Goal: Task Accomplishment & Management: Manage account settings

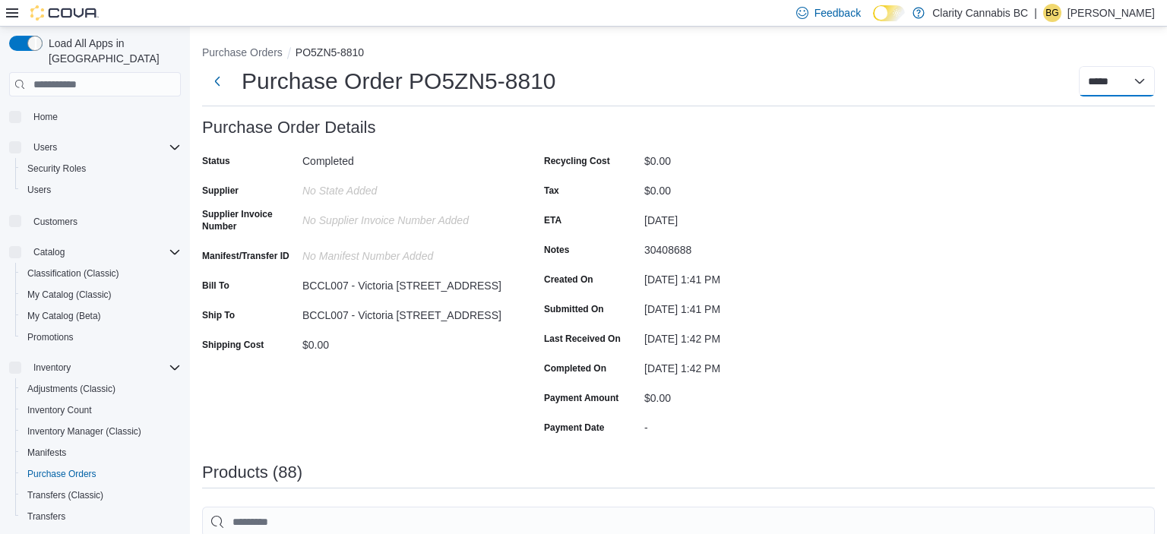
click at [1122, 84] on select "**********" at bounding box center [1116, 81] width 76 height 30
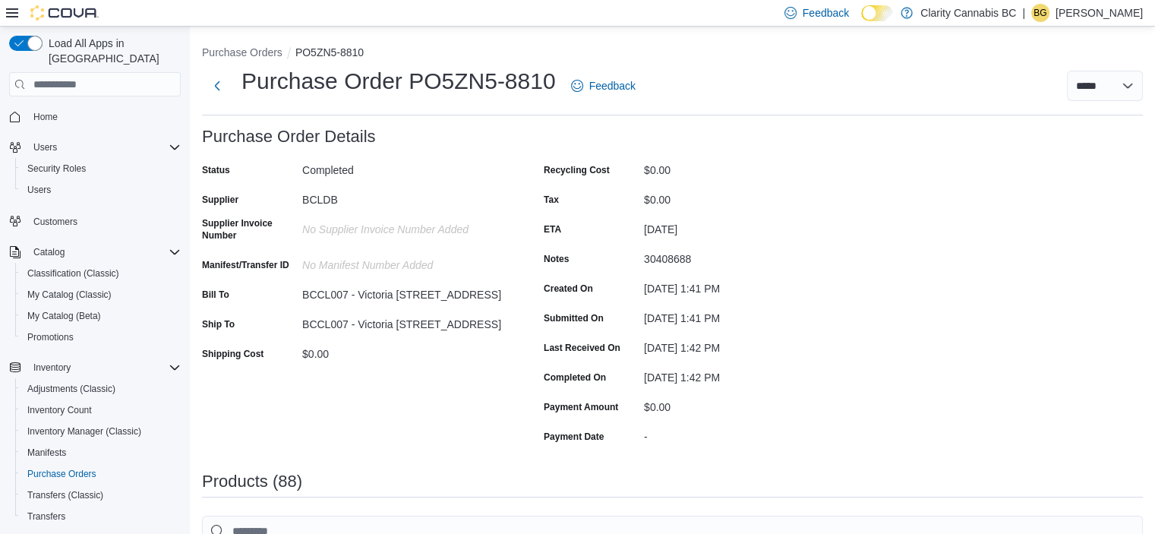
click at [800, 90] on div "**********" at bounding box center [898, 86] width 489 height 30
click at [257, 54] on button "Purchase Orders" at bounding box center [242, 52] width 81 height 12
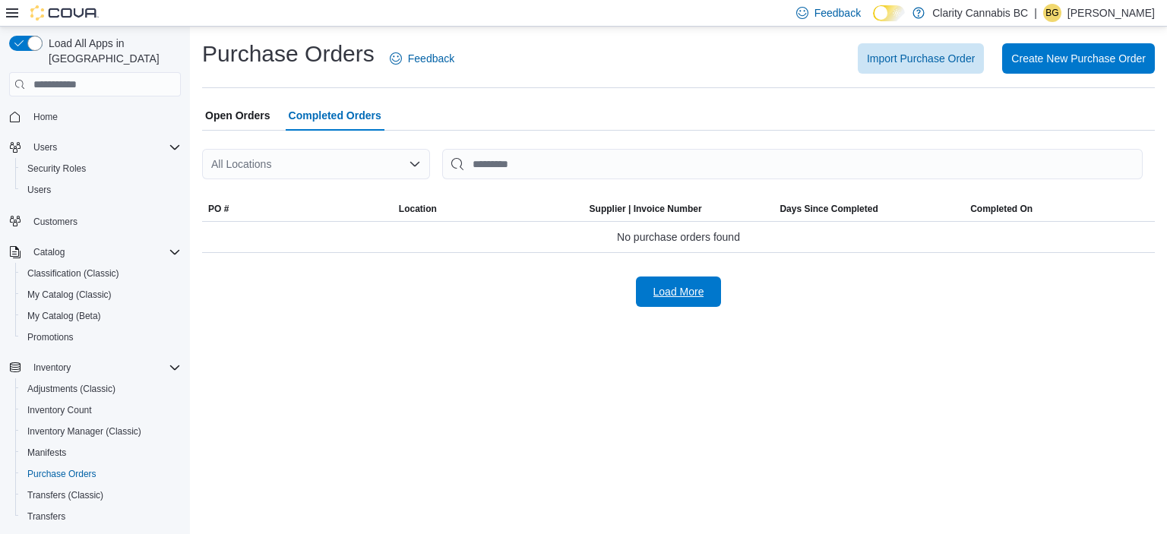
click at [714, 280] on button "Load More" at bounding box center [678, 291] width 85 height 30
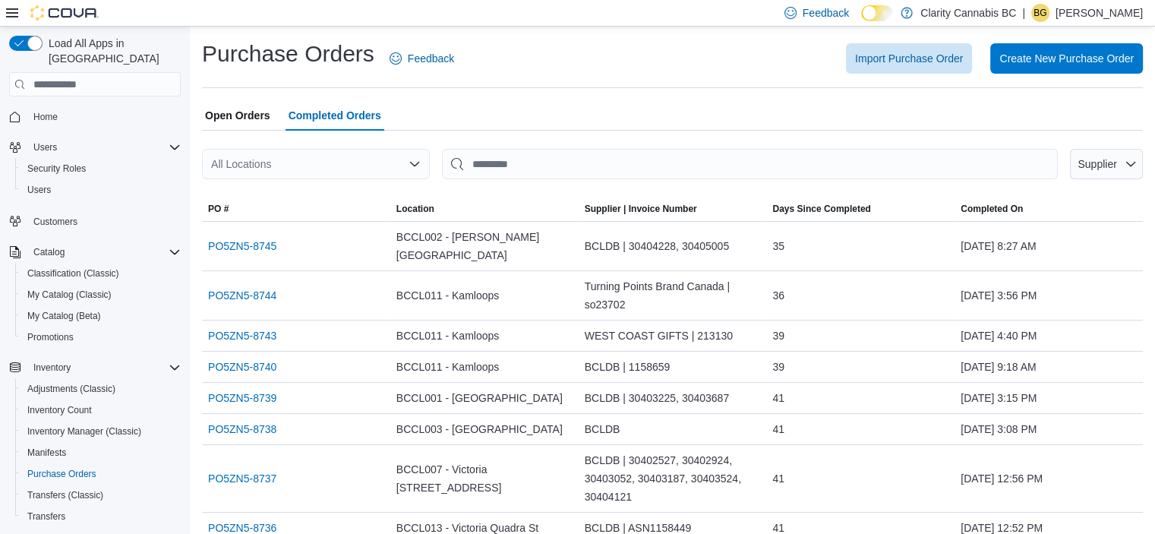
click at [399, 160] on div "All Locations" at bounding box center [316, 164] width 228 height 30
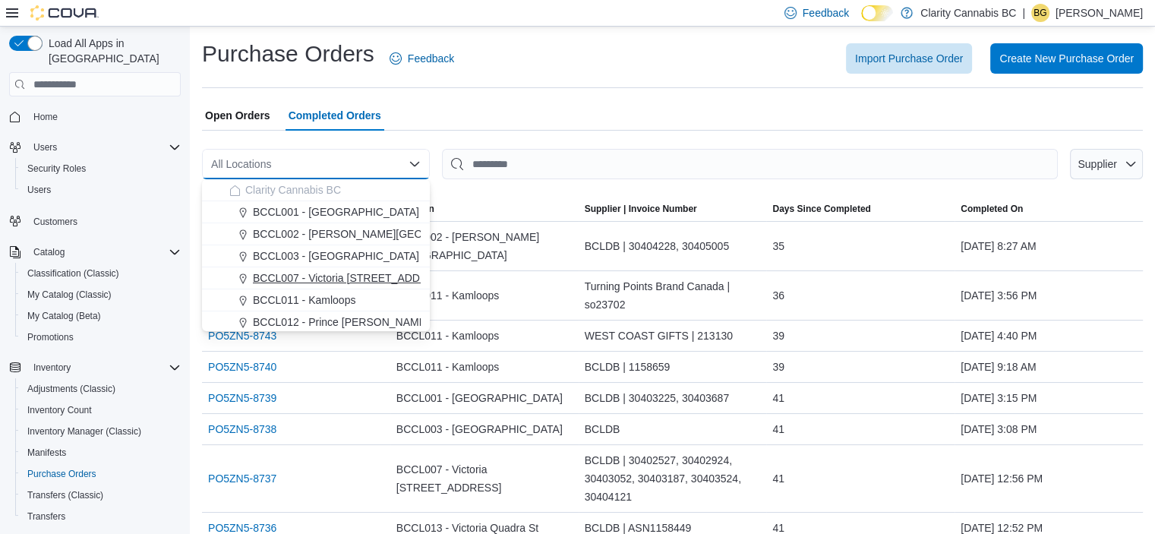
click at [371, 277] on span "BCCL007 - Victoria [STREET_ADDRESS]" at bounding box center [352, 277] width 199 height 15
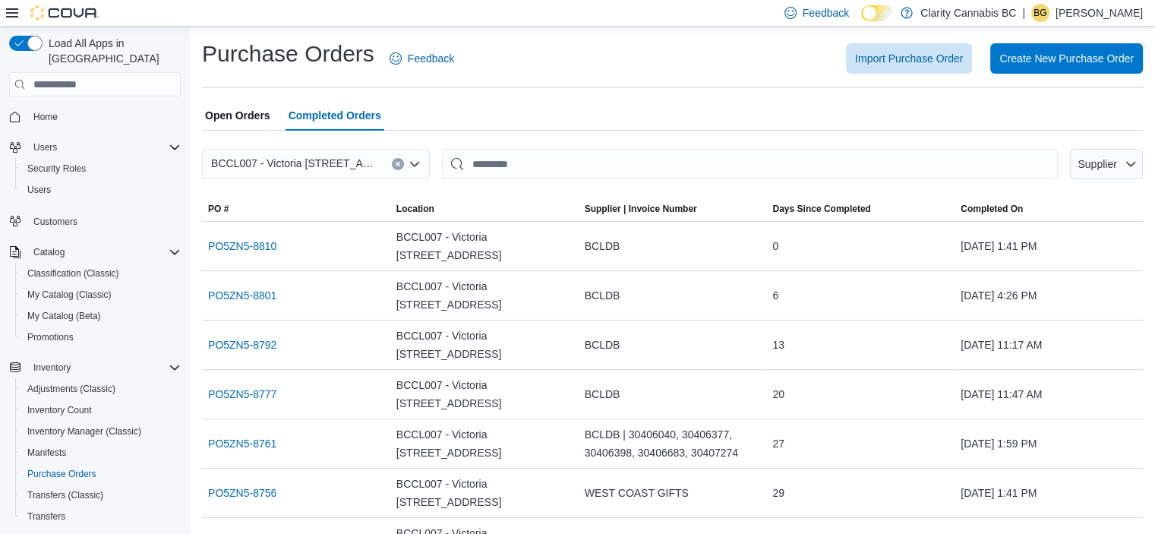
click at [554, 190] on div at bounding box center [672, 188] width 941 height 18
click at [258, 237] on link "PO5ZN5-8810" at bounding box center [242, 246] width 68 height 18
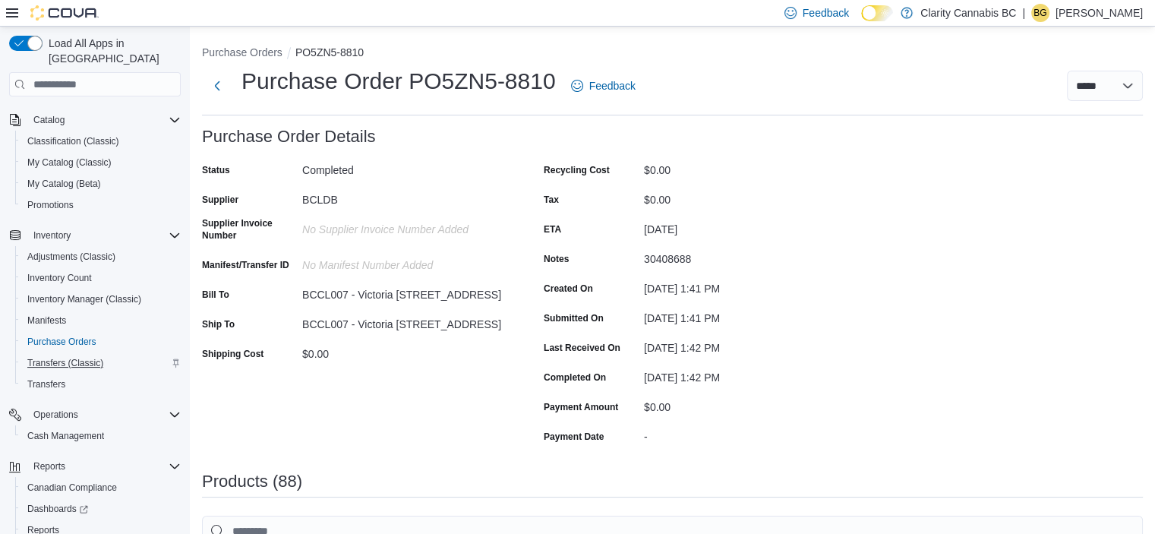
scroll to position [189, 0]
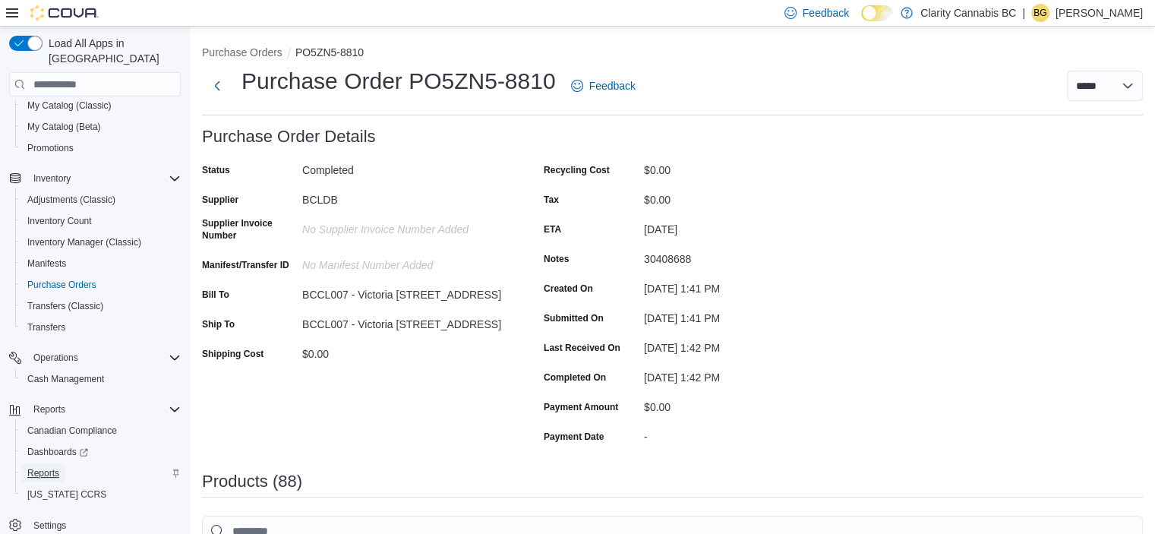
click at [53, 467] on span "Reports" at bounding box center [43, 473] width 32 height 12
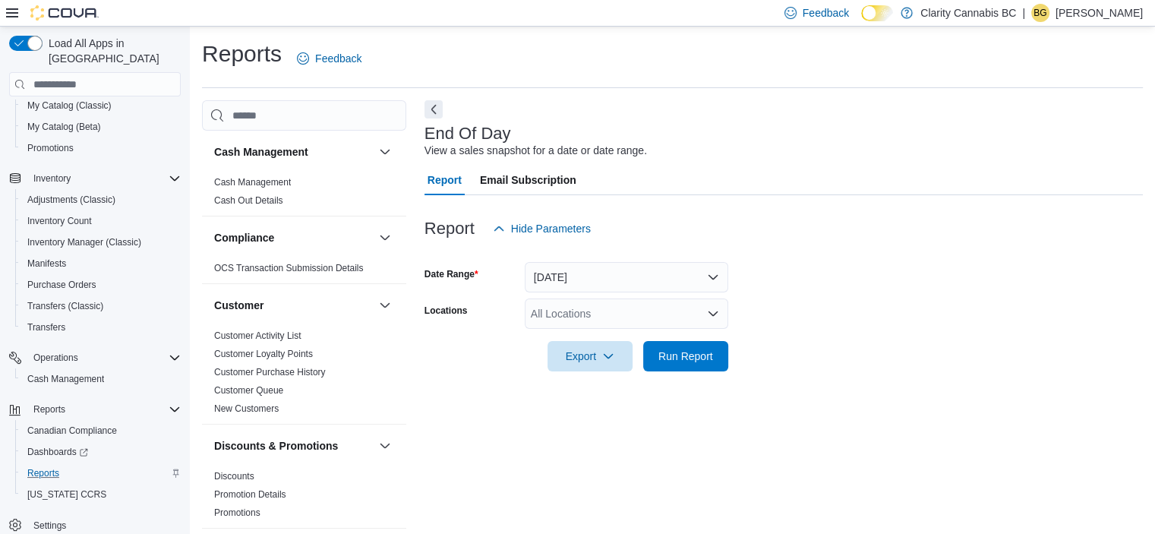
scroll to position [9, 0]
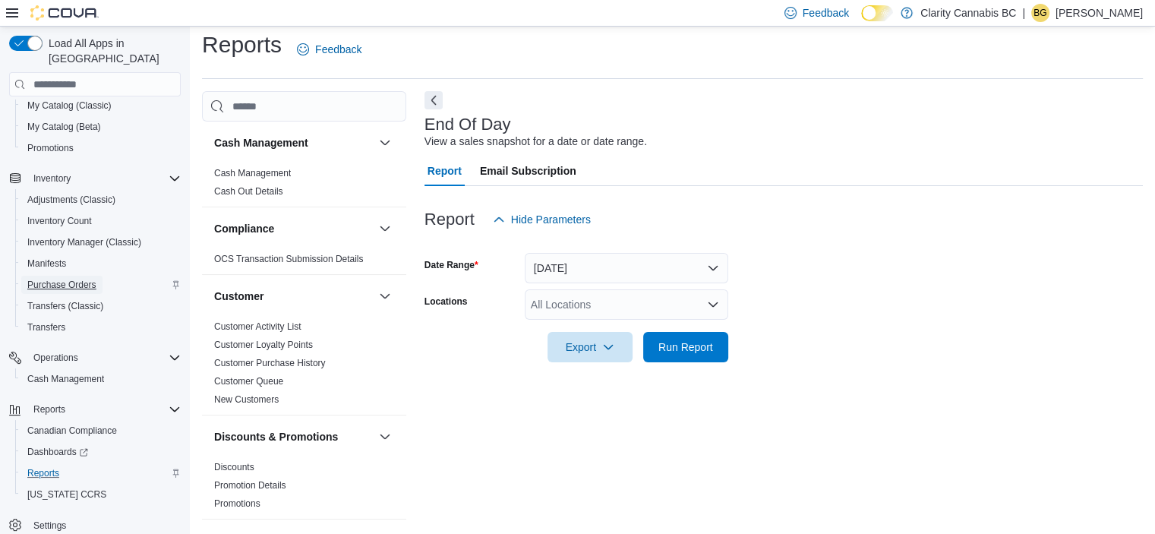
click at [64, 279] on span "Purchase Orders" at bounding box center [61, 285] width 69 height 12
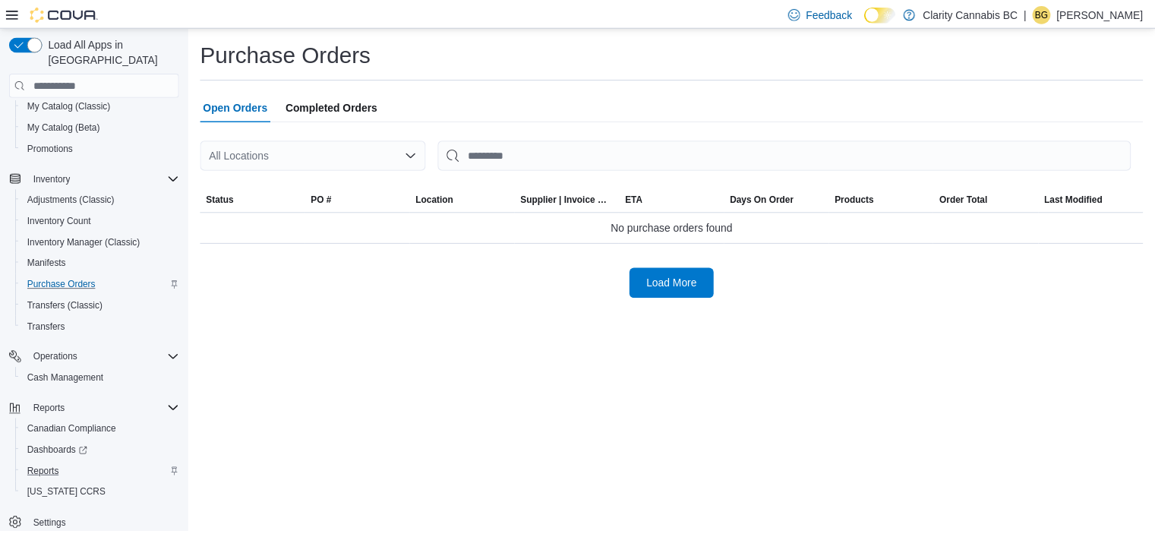
scroll to position [149, 0]
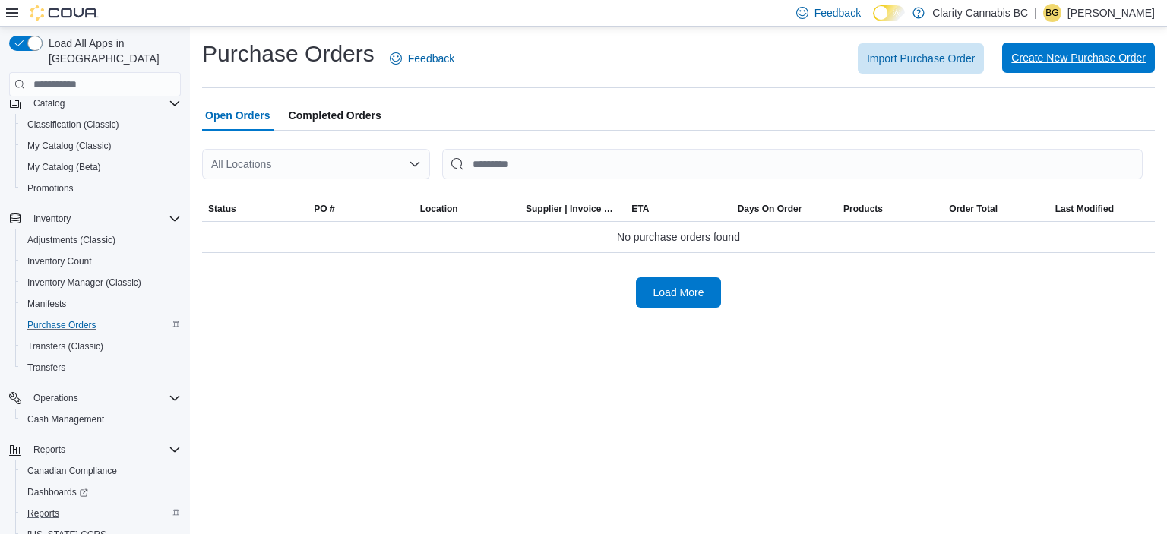
click at [1048, 57] on span "Create New Purchase Order" at bounding box center [1078, 57] width 134 height 15
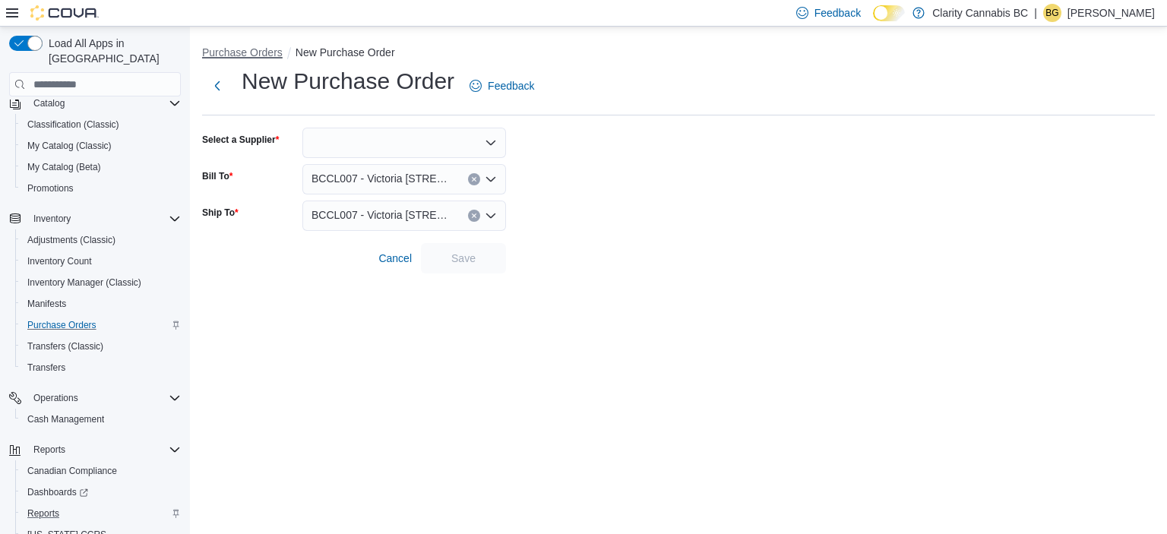
click at [219, 56] on button "Purchase Orders" at bounding box center [242, 52] width 81 height 12
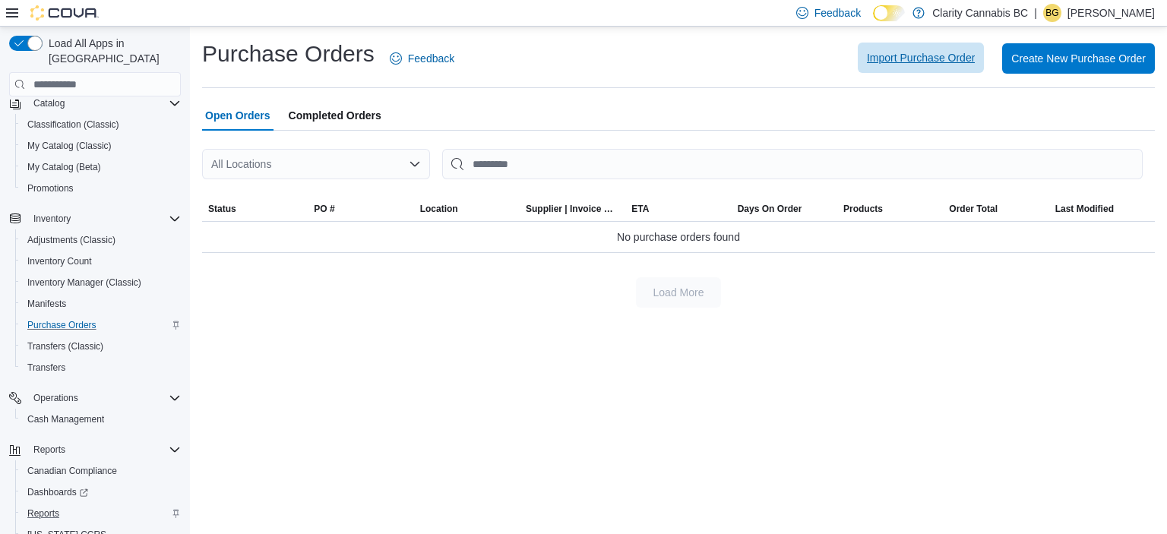
click at [927, 57] on span "Import Purchase Order" at bounding box center [921, 57] width 108 height 15
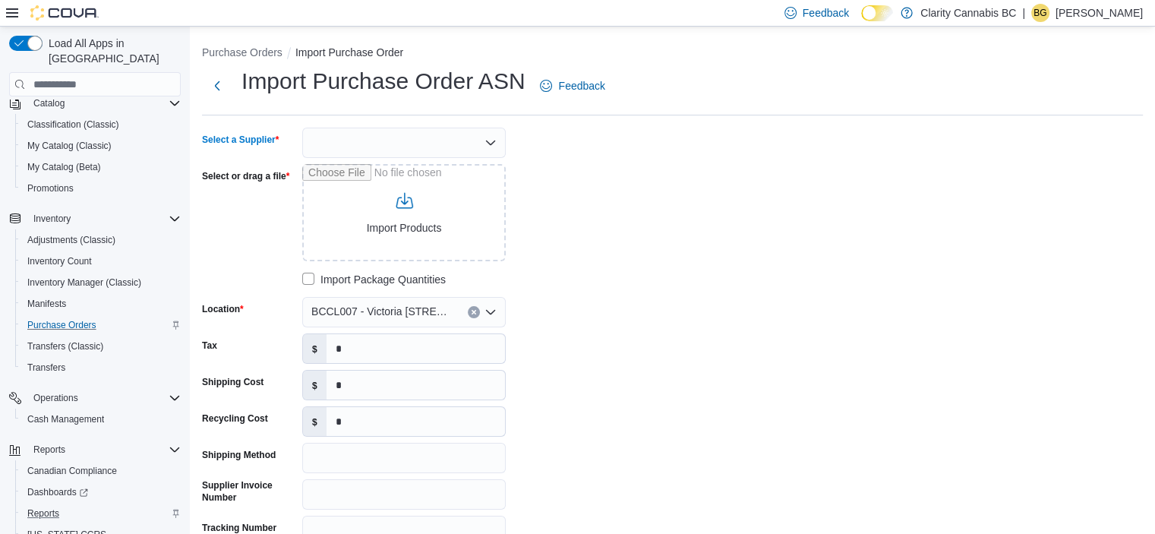
click at [393, 144] on div at bounding box center [404, 143] width 204 height 30
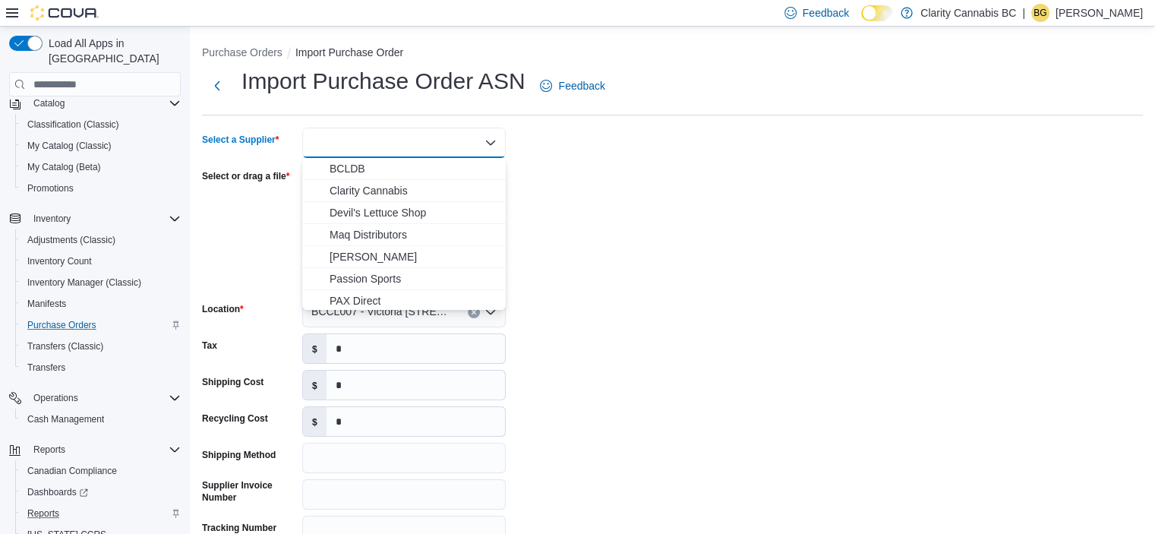
drag, startPoint x: 374, startPoint y: 165, endPoint x: 342, endPoint y: 165, distance: 31.9
click at [373, 165] on span "BCLDB" at bounding box center [413, 168] width 167 height 15
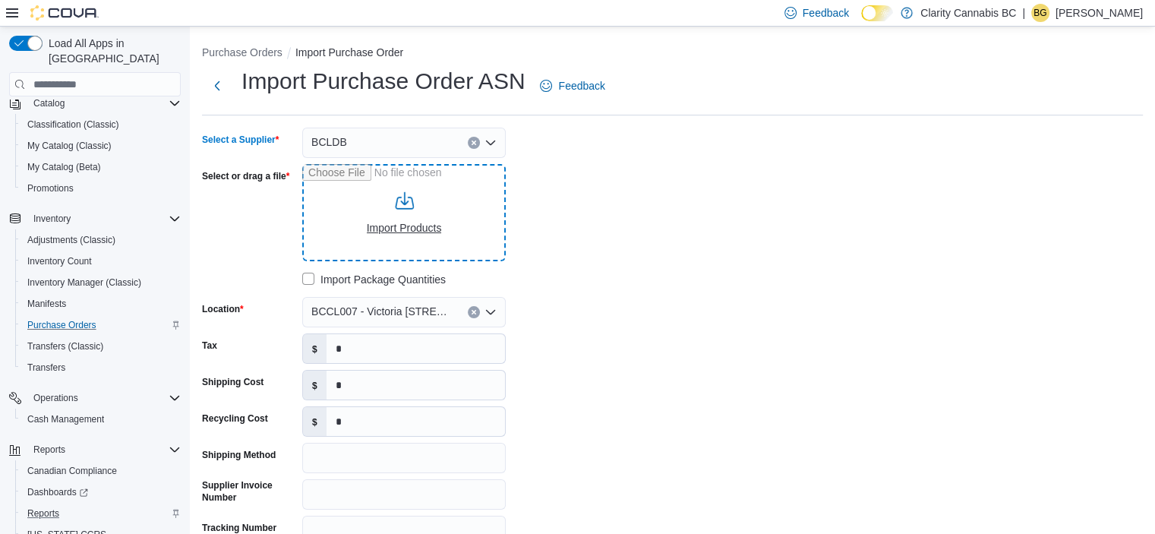
click at [371, 222] on input "Select or drag a file" at bounding box center [404, 212] width 204 height 97
type input "**********"
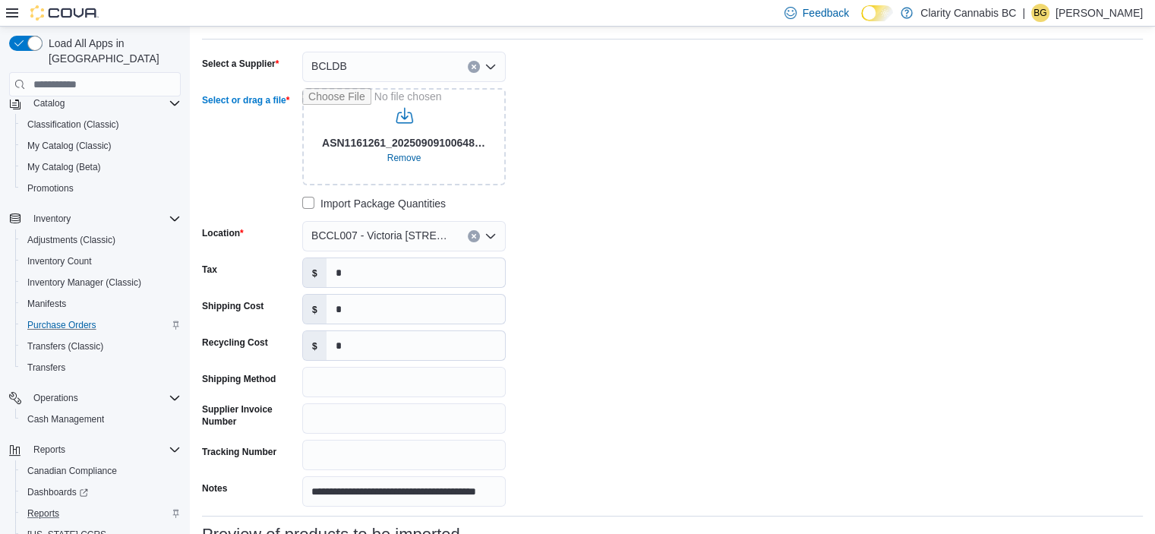
click at [475, 236] on icon "Clear input" at bounding box center [474, 236] width 6 height 6
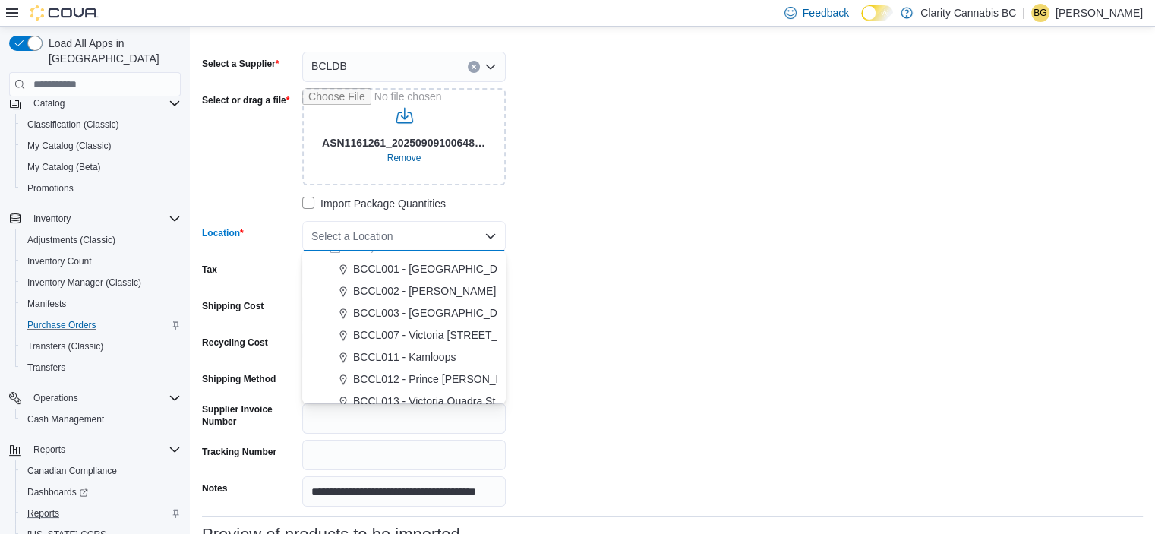
scroll to position [24, 0]
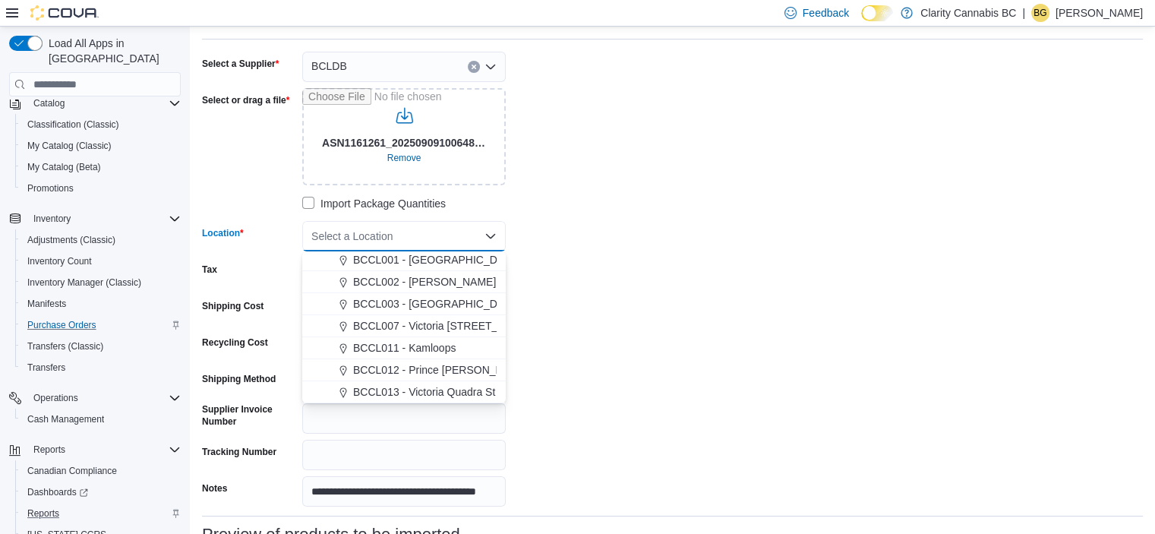
click at [463, 394] on span "BCCL013 - Victoria Quadra St" at bounding box center [424, 391] width 142 height 15
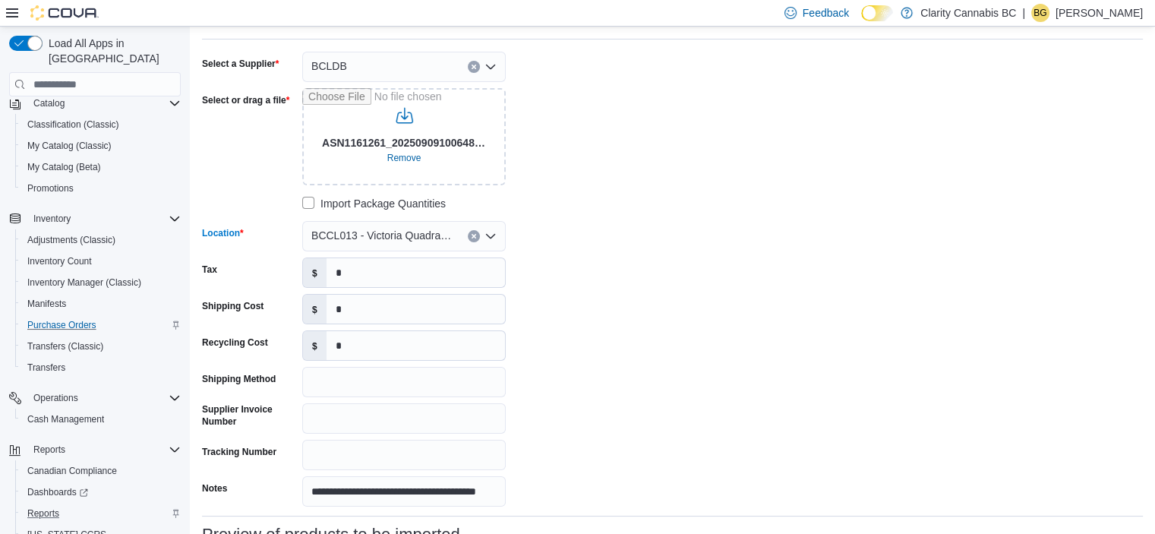
click at [631, 362] on div "**********" at bounding box center [430, 279] width 456 height 455
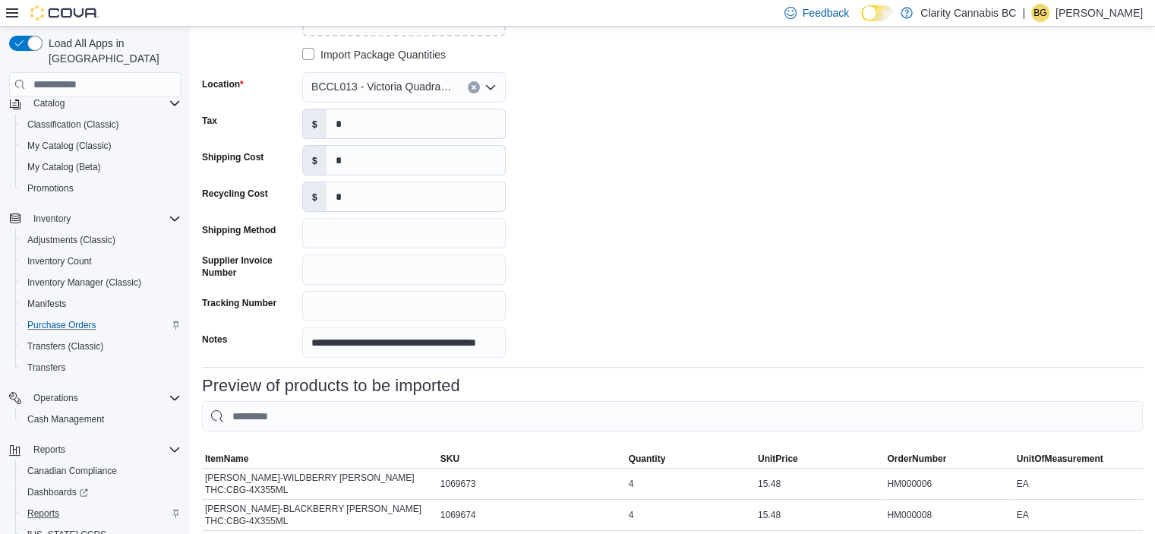
scroll to position [228, 0]
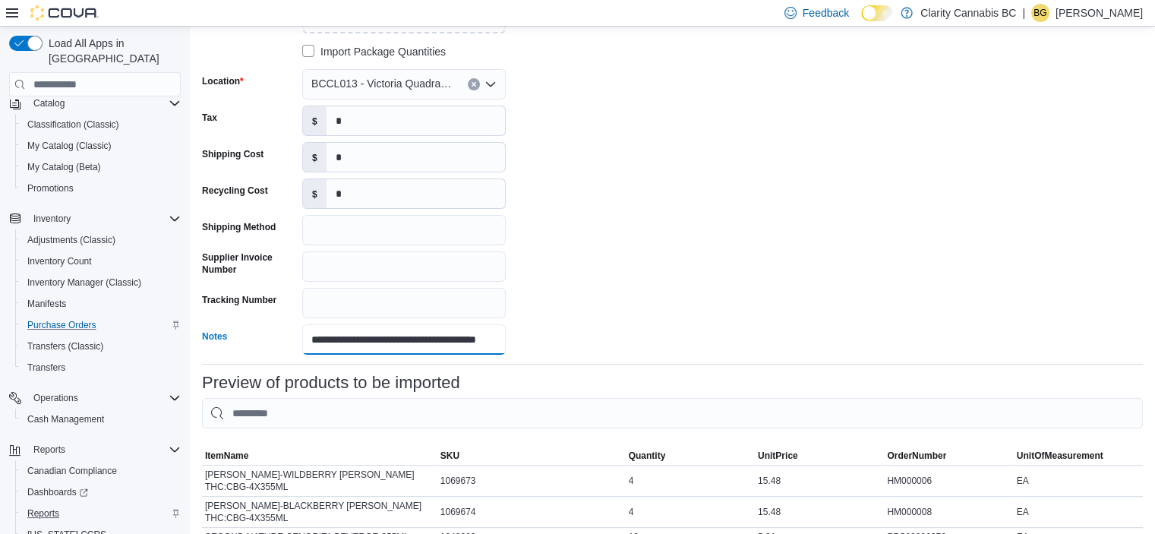
click at [462, 349] on input "**********" at bounding box center [404, 339] width 204 height 30
paste input "text"
type input "********"
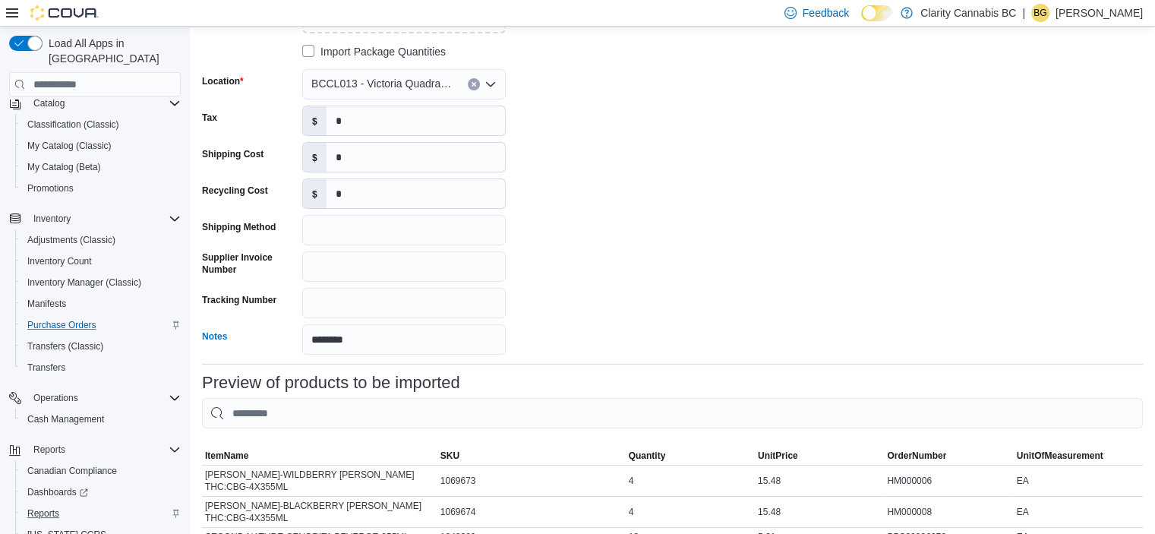
click at [787, 267] on div "Select a Supplier BCLDB Select or drag a file ASN1161261_20250909100648.xml Rem…" at bounding box center [672, 127] width 941 height 455
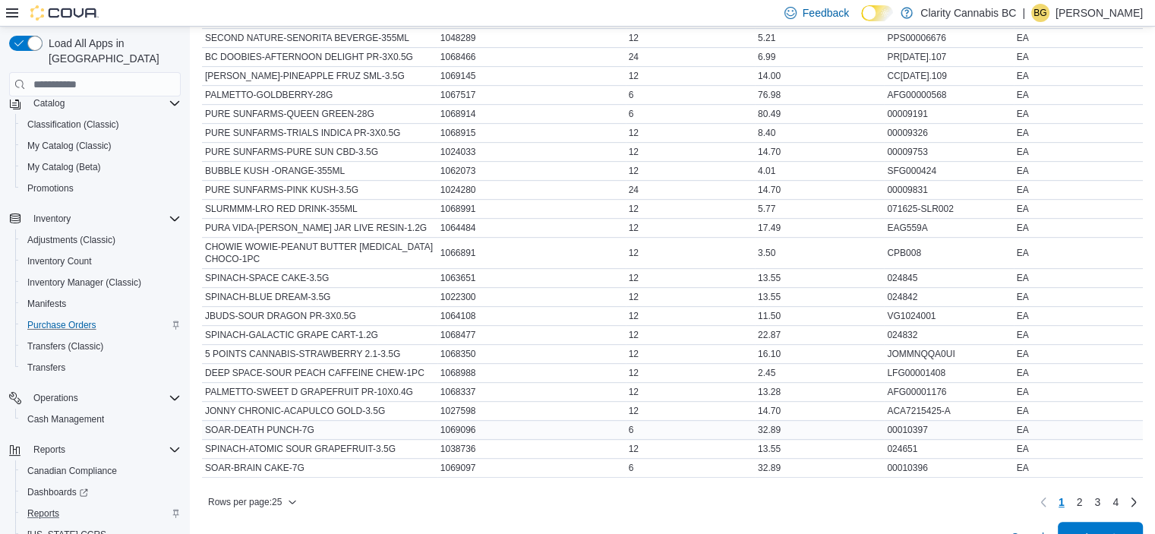
scroll to position [728, 0]
click at [1116, 528] on span "Import" at bounding box center [1100, 535] width 30 height 15
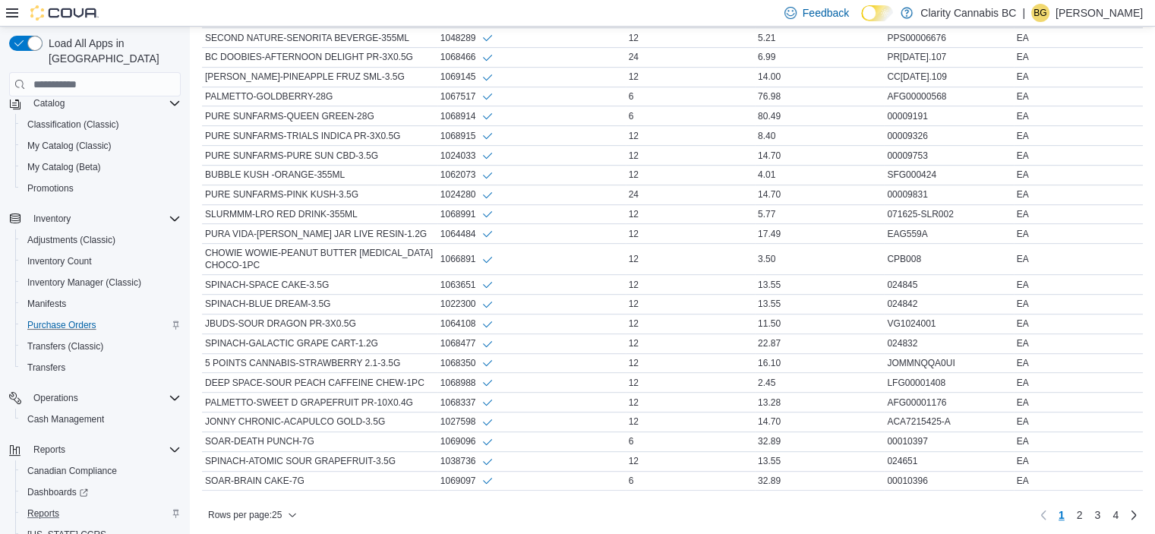
scroll to position [744, 0]
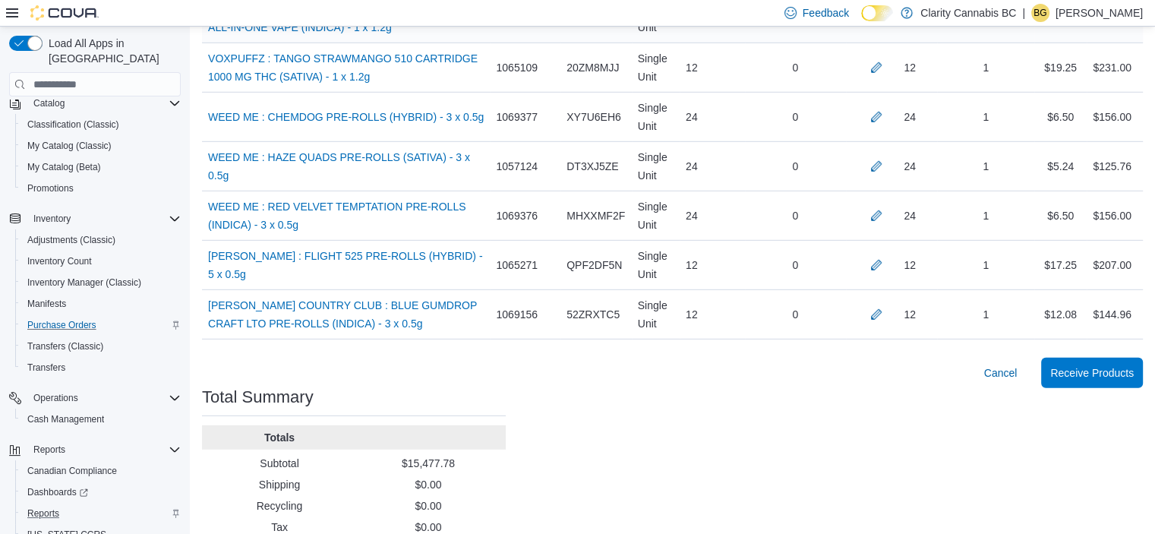
scroll to position [4514, 0]
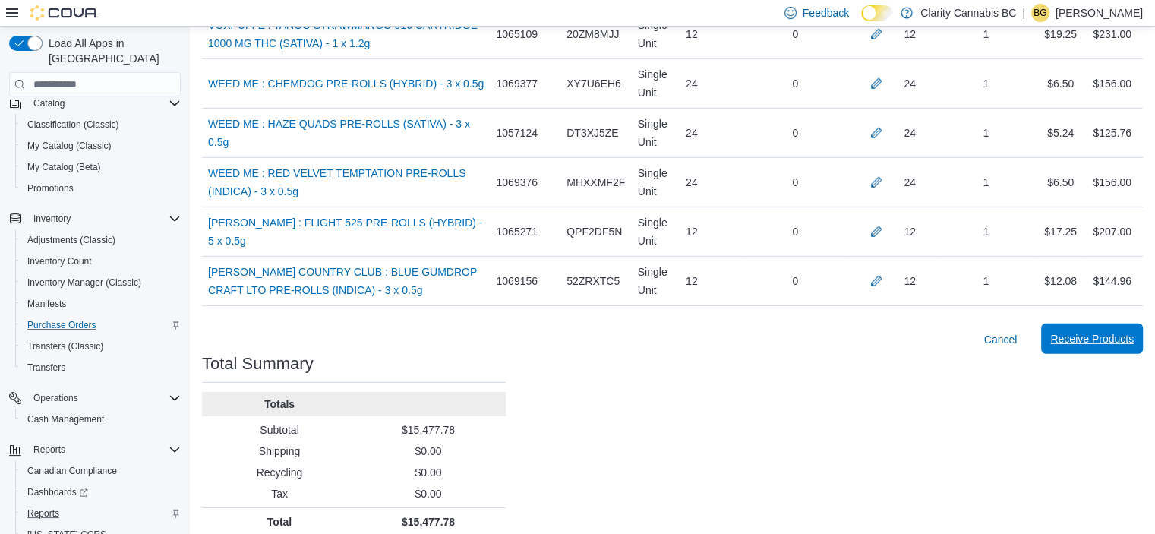
click at [1110, 331] on span "Receive Products" at bounding box center [1092, 338] width 84 height 15
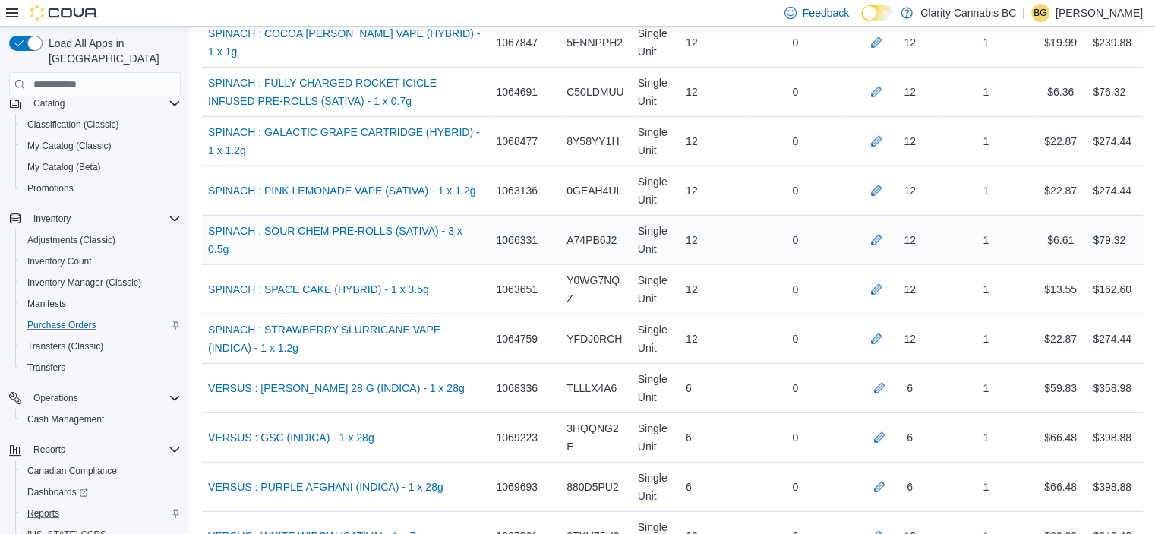
scroll to position [3715, 0]
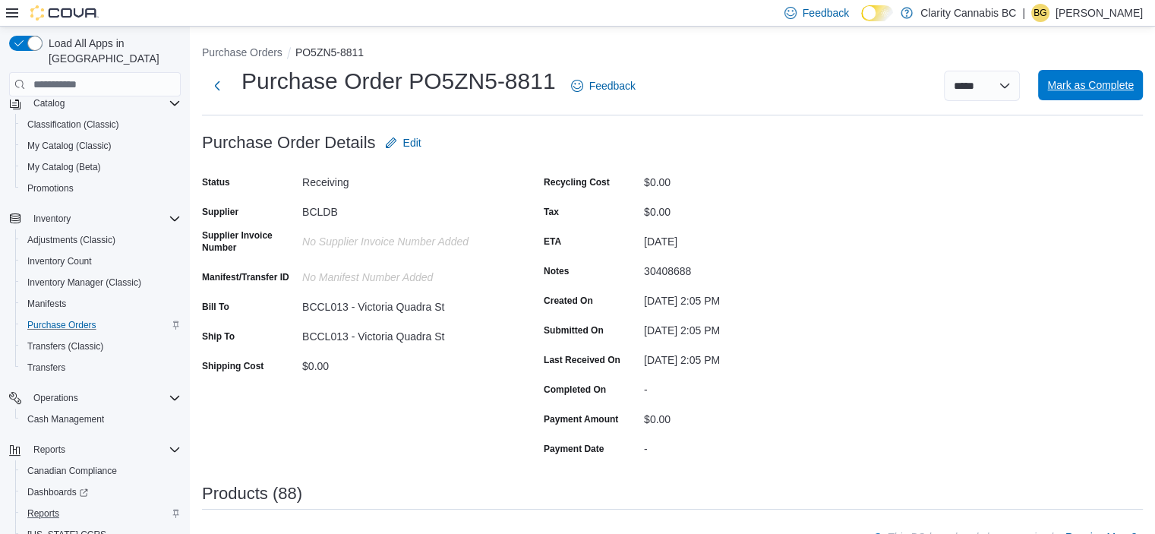
click at [1087, 83] on span "Mark as Complete" at bounding box center [1090, 84] width 87 height 15
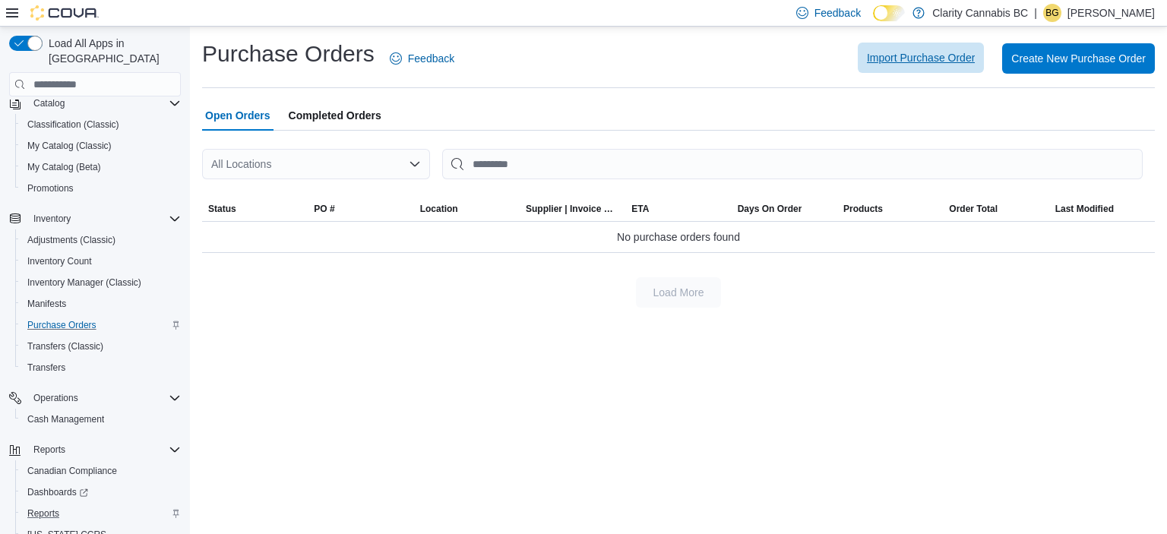
click at [902, 49] on span "Import Purchase Order" at bounding box center [921, 58] width 108 height 30
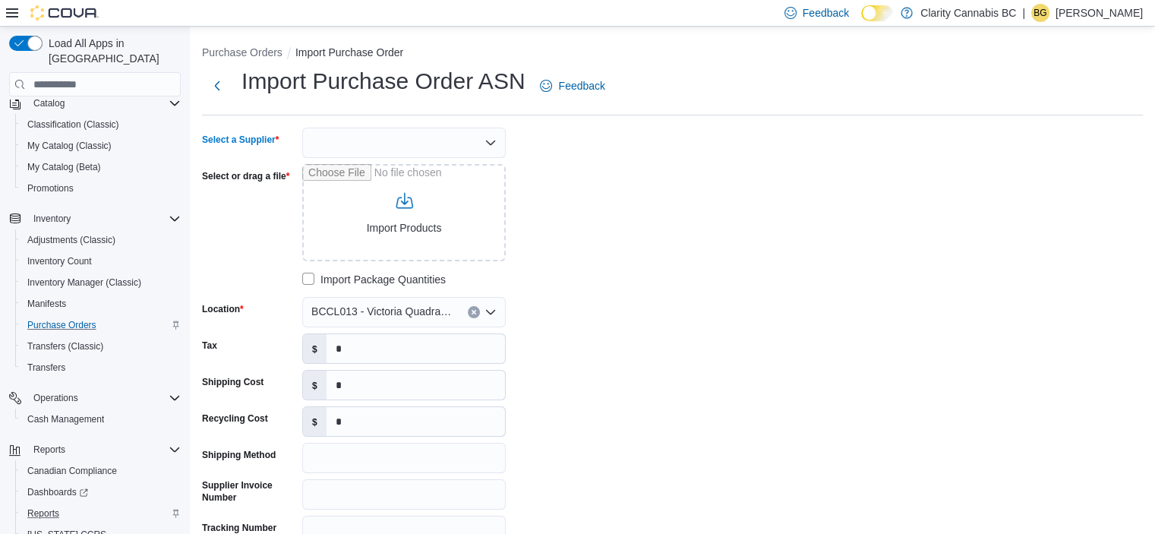
click at [391, 139] on div at bounding box center [404, 143] width 204 height 30
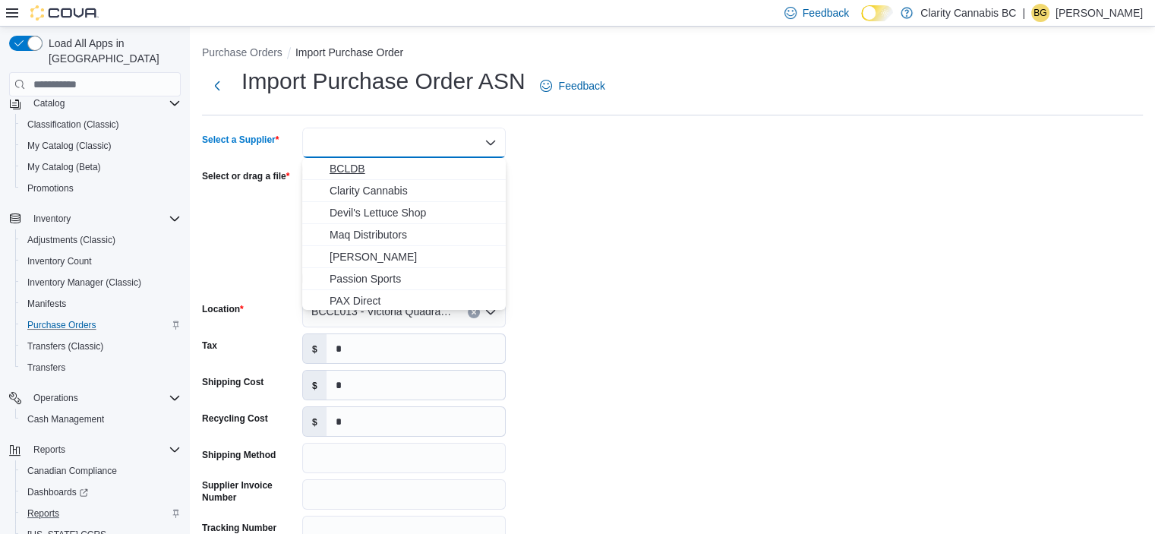
click at [370, 169] on span "BCLDB" at bounding box center [413, 168] width 167 height 15
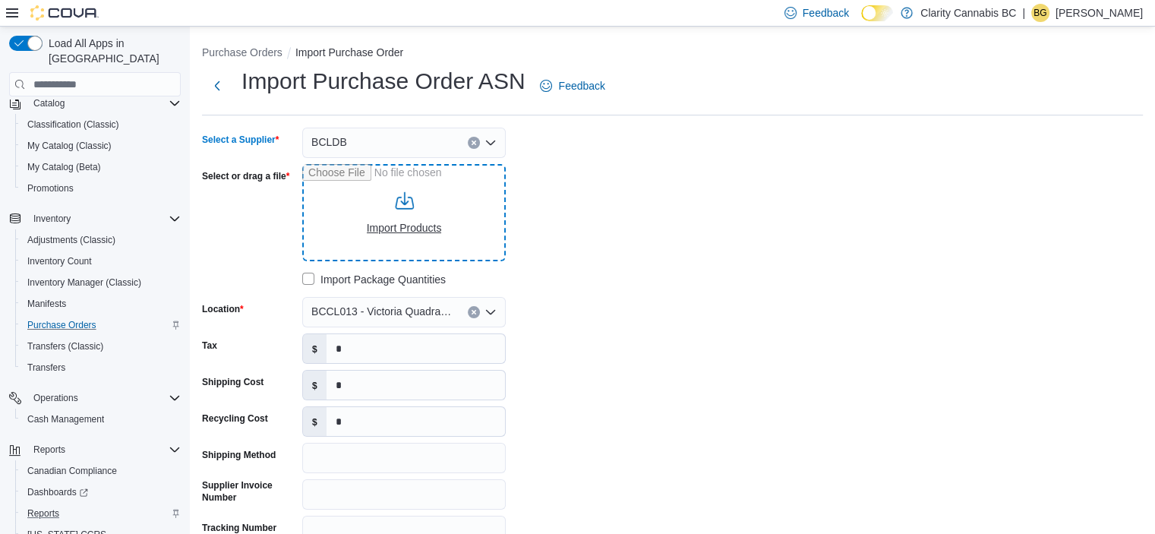
click at [371, 200] on input "Select or drag a file" at bounding box center [404, 212] width 204 height 97
type input "**********"
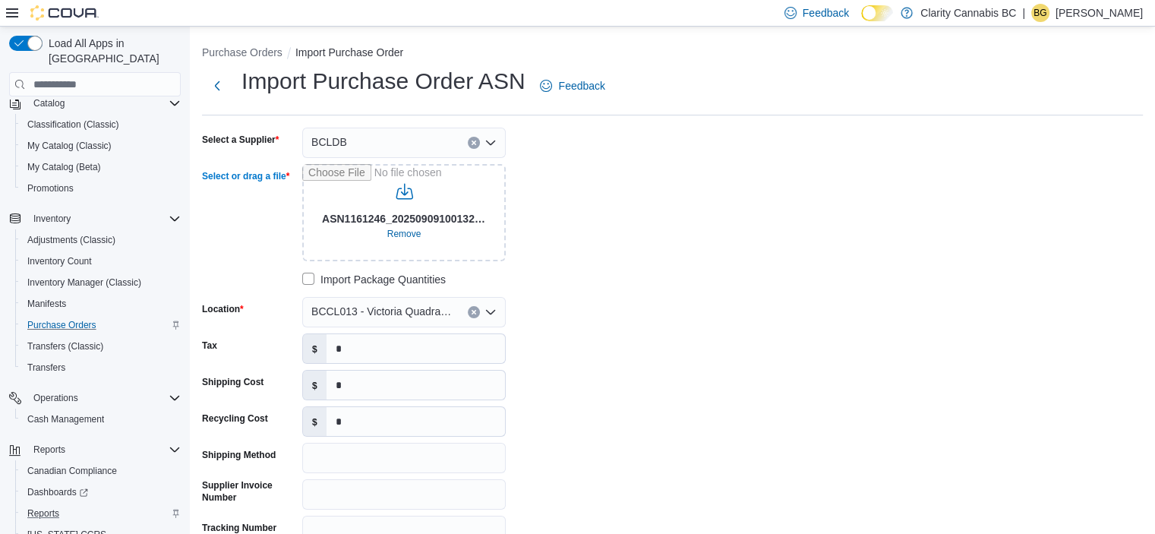
drag, startPoint x: 475, startPoint y: 308, endPoint x: 462, endPoint y: 313, distance: 13.7
click at [475, 309] on button "Clear input" at bounding box center [474, 312] width 12 height 12
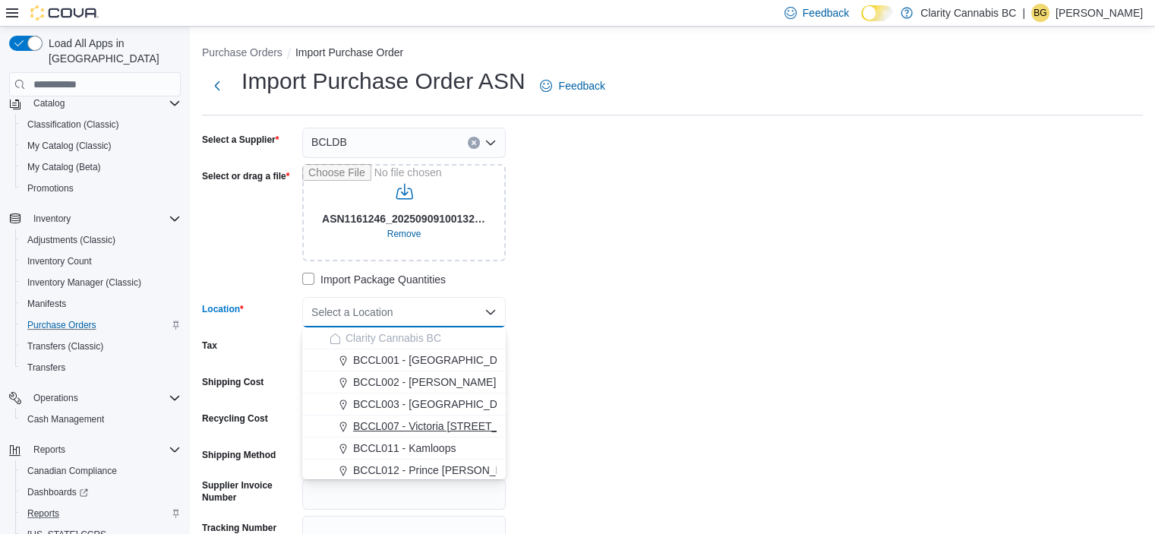
click at [459, 430] on span "BCCL007 - Victoria [STREET_ADDRESS]" at bounding box center [452, 425] width 199 height 15
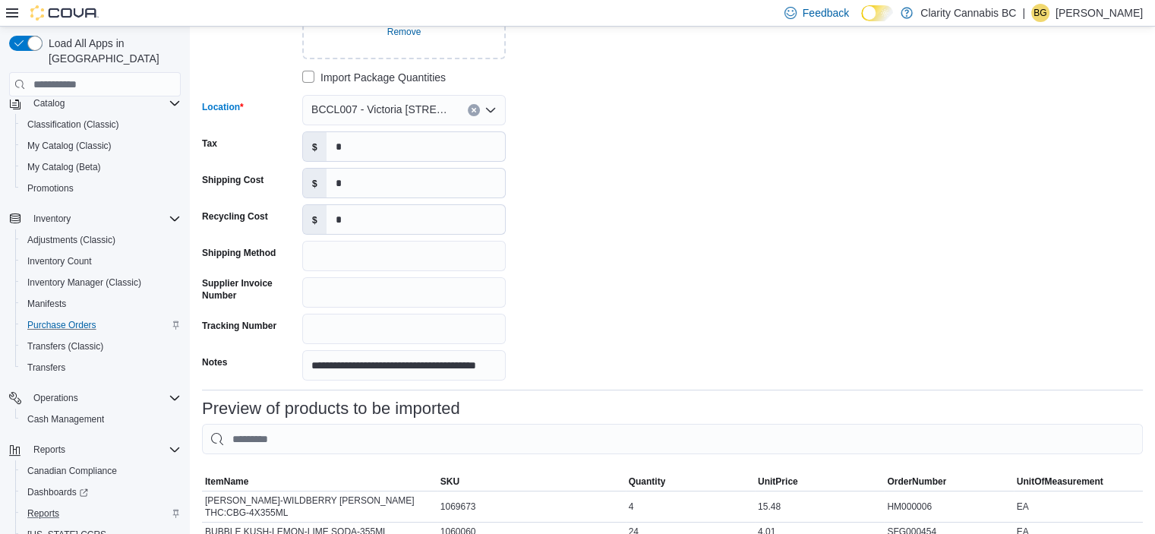
scroll to position [228, 0]
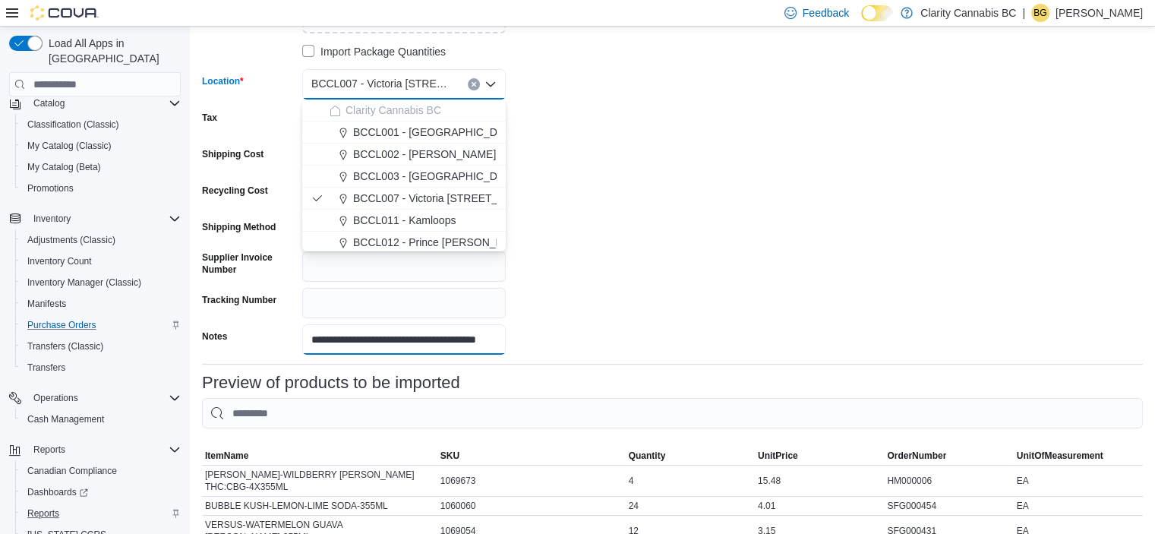
click at [378, 343] on input "**********" at bounding box center [404, 339] width 204 height 30
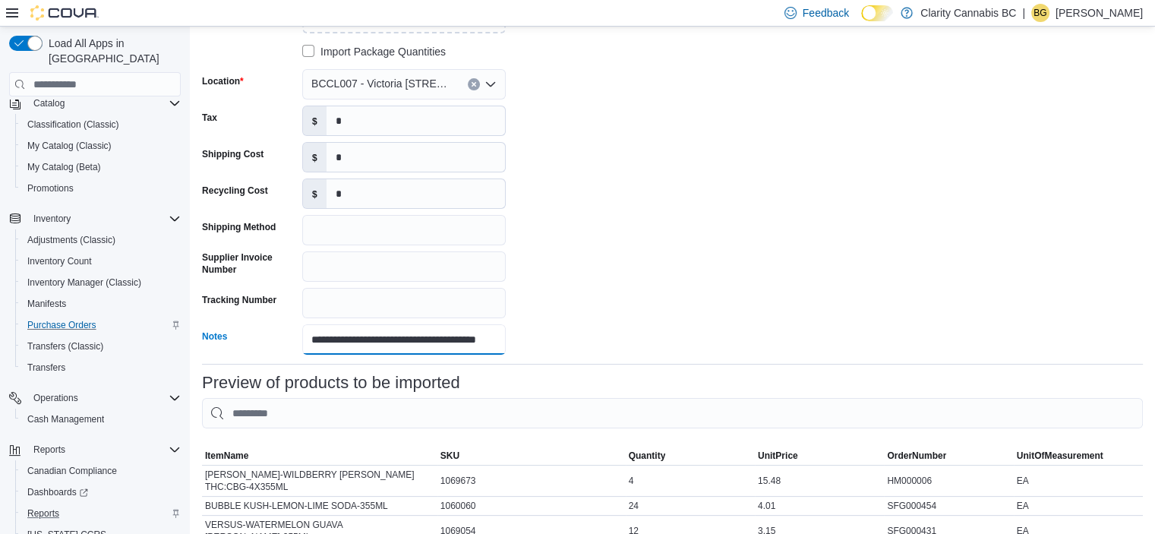
click at [378, 343] on input "**********" at bounding box center [404, 339] width 204 height 30
paste input "text"
type input "**********"
click at [736, 254] on div "**********" at bounding box center [672, 127] width 941 height 455
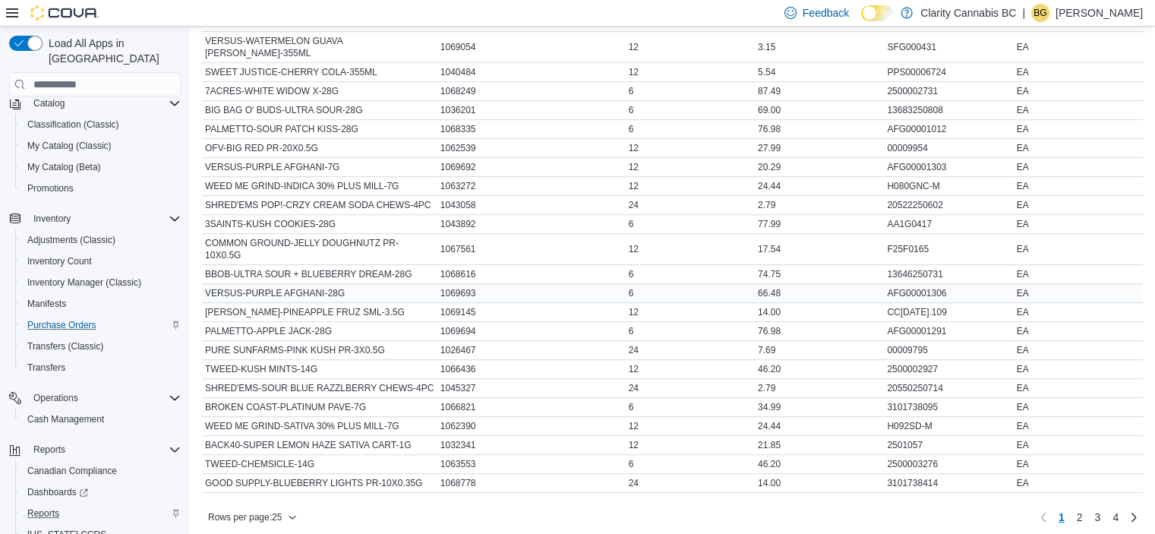
scroll to position [728, 0]
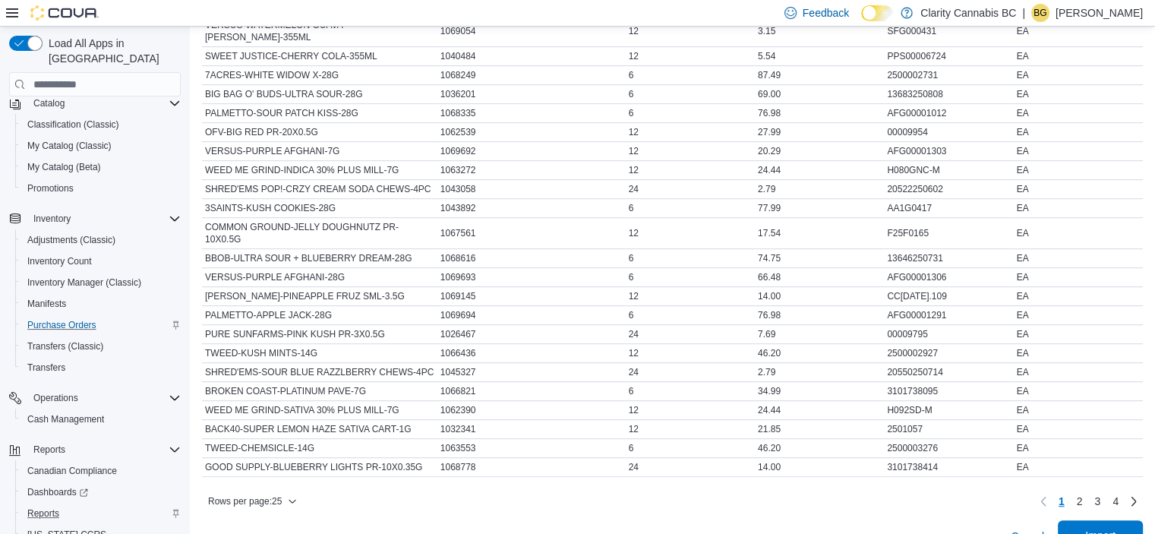
click at [1108, 528] on span "Import" at bounding box center [1100, 535] width 30 height 15
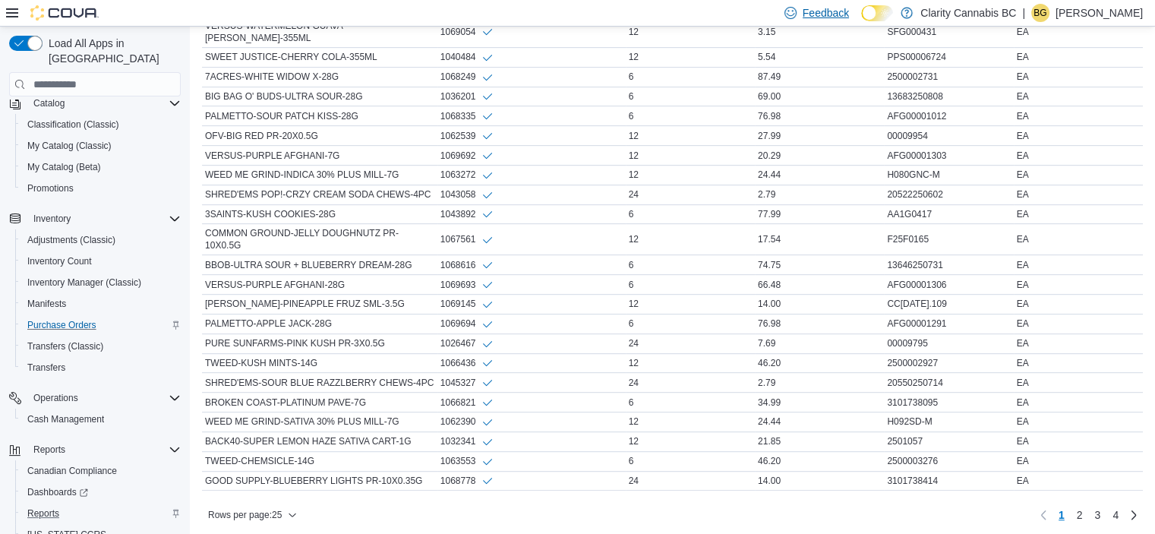
scroll to position [744, 0]
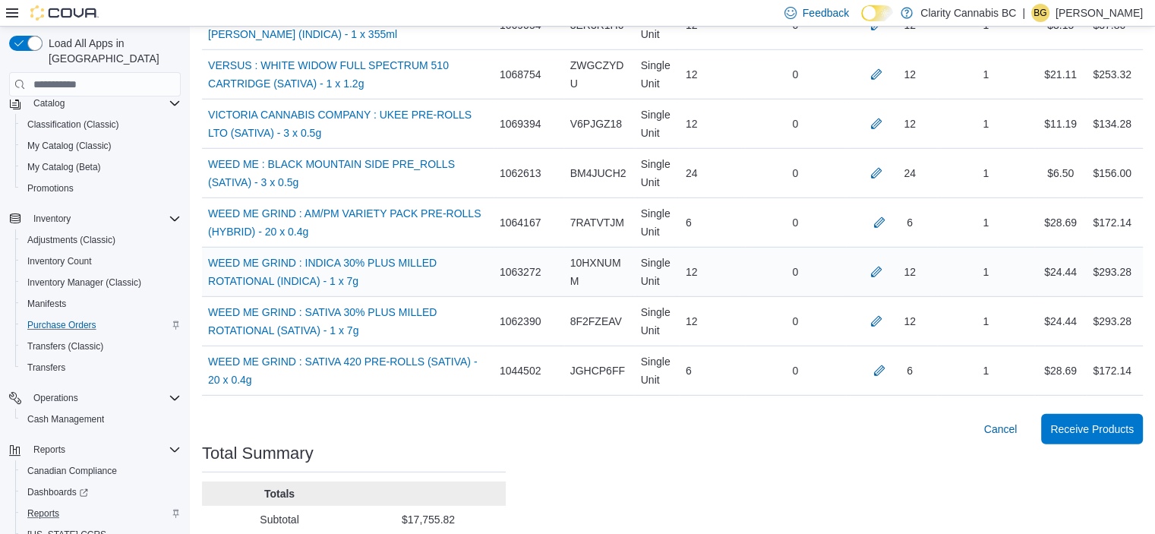
scroll to position [4501, 0]
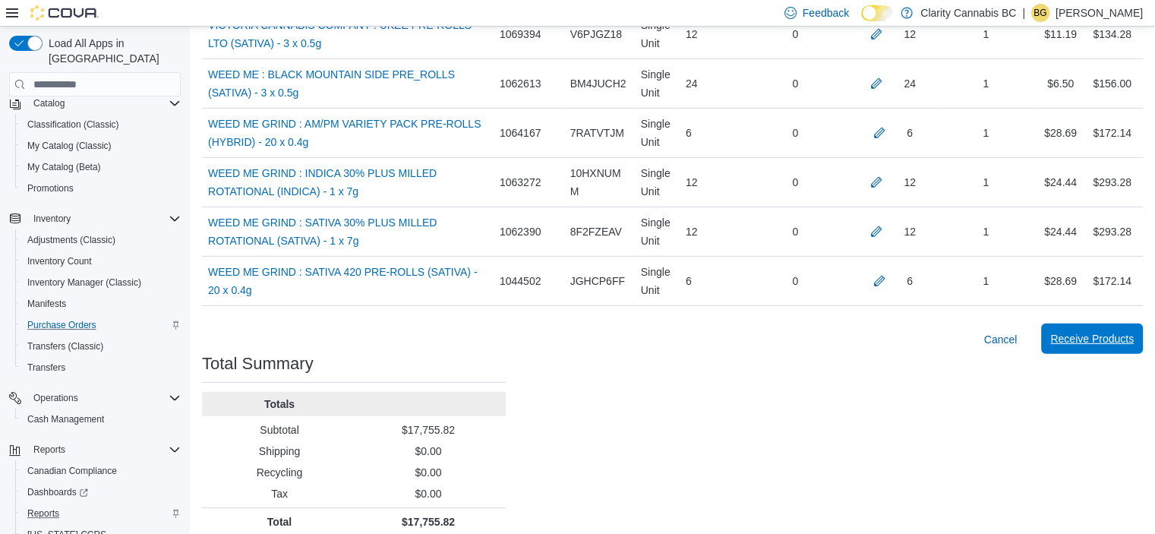
click at [1133, 331] on span "Receive Products" at bounding box center [1092, 338] width 84 height 15
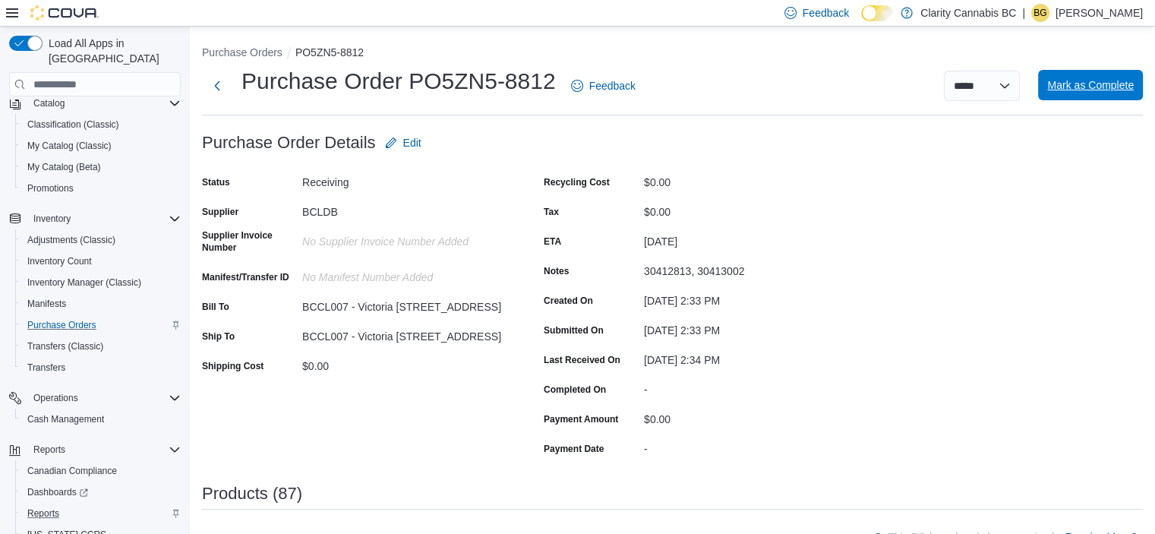
click at [1129, 89] on span "Mark as Complete" at bounding box center [1090, 84] width 87 height 15
